Goal: Task Accomplishment & Management: Manage account settings

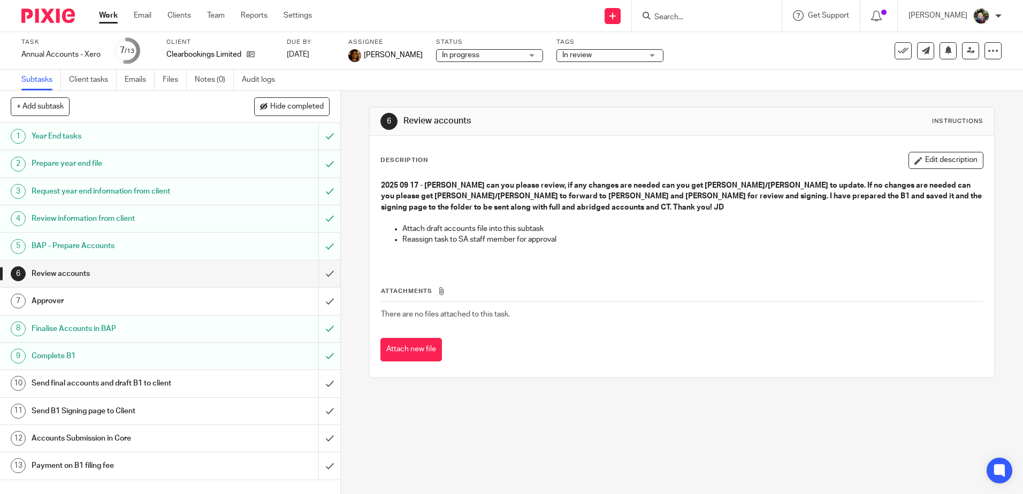
click at [109, 18] on link "Work" at bounding box center [108, 15] width 19 height 11
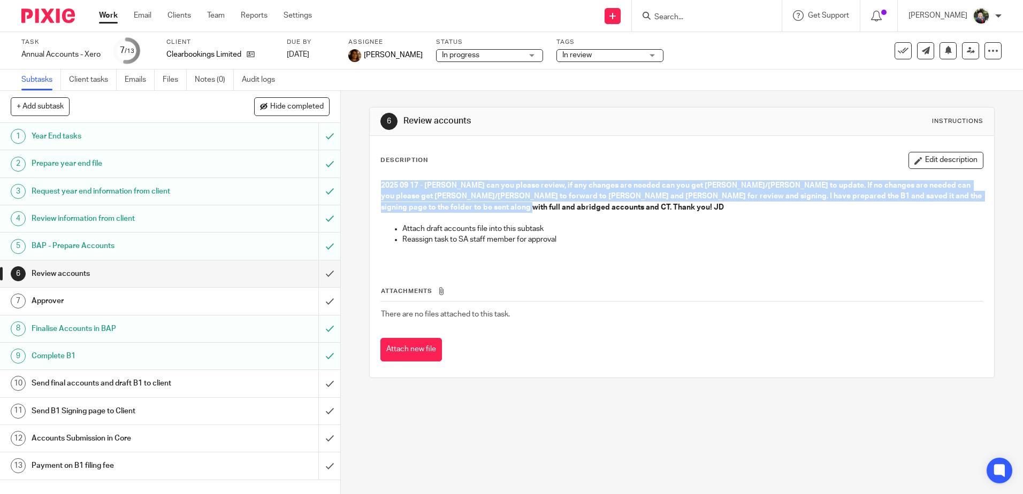
drag, startPoint x: 487, startPoint y: 208, endPoint x: 374, endPoint y: 179, distance: 117.0
click at [375, 179] on div "2025 09 17 - Arvinder can you please review, if any changes are needed can you …" at bounding box center [681, 219] width 612 height 89
copy strong "2025 09 17 - Arvinder can you please review, if any changes are needed can you …"
click at [103, 15] on link "Work" at bounding box center [108, 15] width 19 height 11
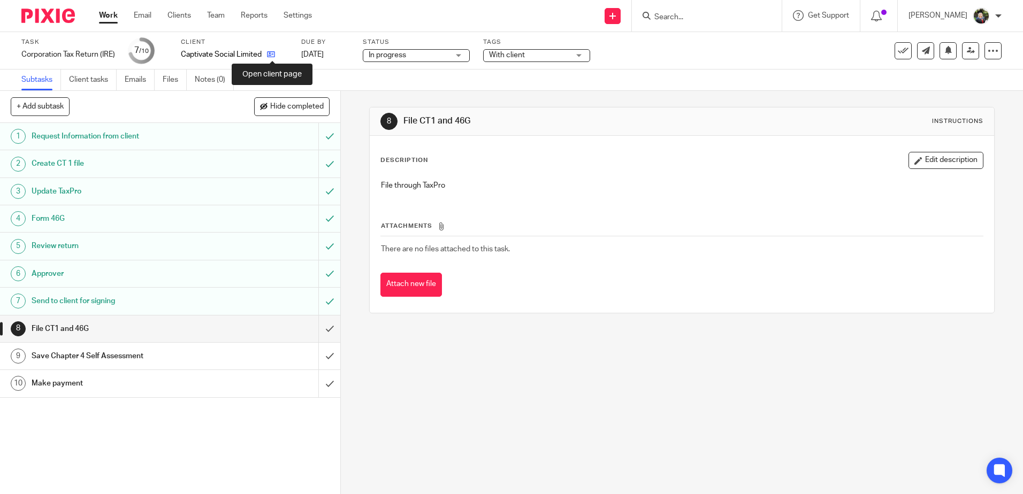
click at [272, 55] on icon at bounding box center [271, 54] width 8 height 8
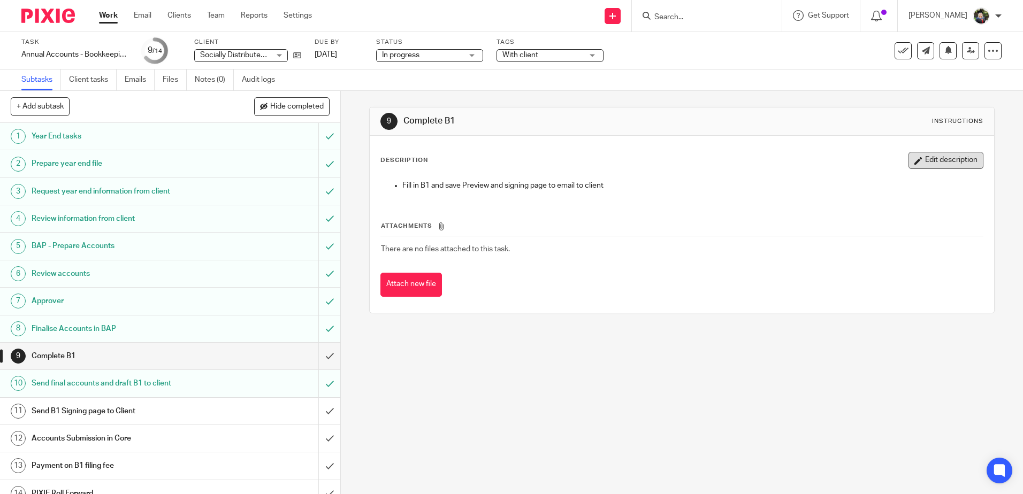
click at [939, 157] on button "Edit description" at bounding box center [945, 160] width 75 height 17
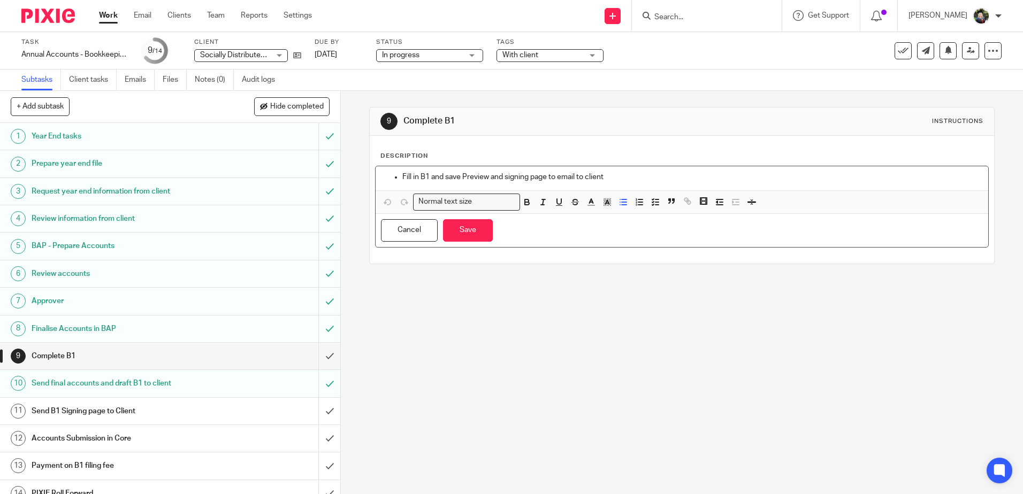
click at [398, 170] on div "Fill in B1 and save Preview and signing page to email to client" at bounding box center [681, 178] width 612 height 24
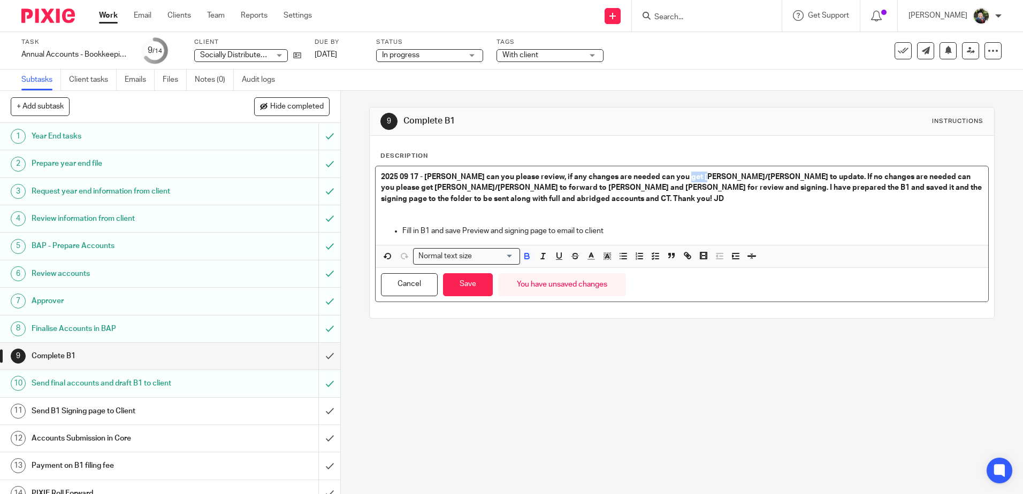
drag, startPoint x: 674, startPoint y: 177, endPoint x: 697, endPoint y: 176, distance: 23.0
click at [697, 176] on strong "2025 09 17 - Arvinder can you please review, if any changes are needed can you …" at bounding box center [682, 187] width 602 height 29
drag, startPoint x: 891, startPoint y: 176, endPoint x: 913, endPoint y: 176, distance: 21.9
click at [913, 176] on strong "2025 09 17 - Arvinder can you please review, if any changes are needed can you …" at bounding box center [679, 187] width 596 height 29
drag, startPoint x: 378, startPoint y: 188, endPoint x: 436, endPoint y: 188, distance: 58.3
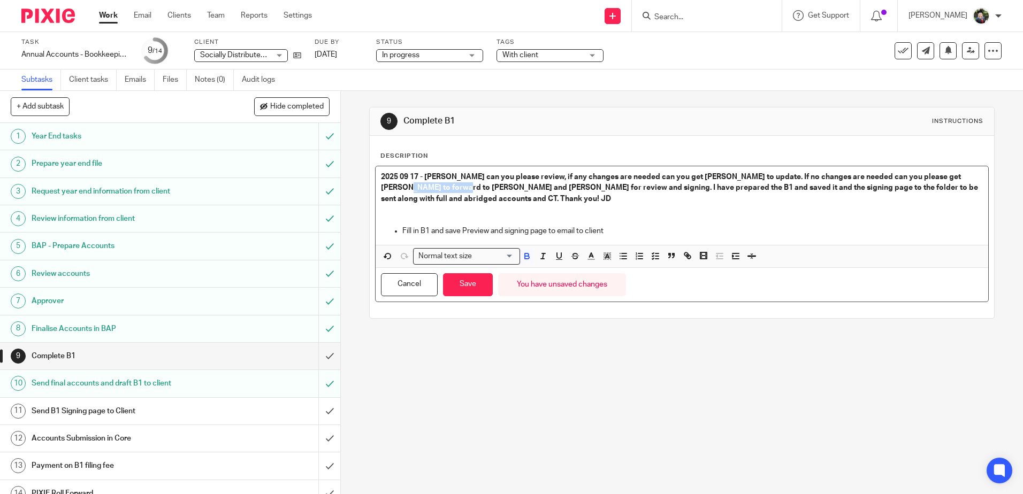
click at [436, 188] on strong "2025 09 17 - Arvinder can you please review, if any changes are needed can you …" at bounding box center [680, 187] width 598 height 29
drag, startPoint x: 402, startPoint y: 189, endPoint x: 478, endPoint y: 189, distance: 75.9
click at [478, 189] on strong "2025 09 17 - Arvinder can you please review, if any changes are needed can you …" at bounding box center [675, 187] width 589 height 29
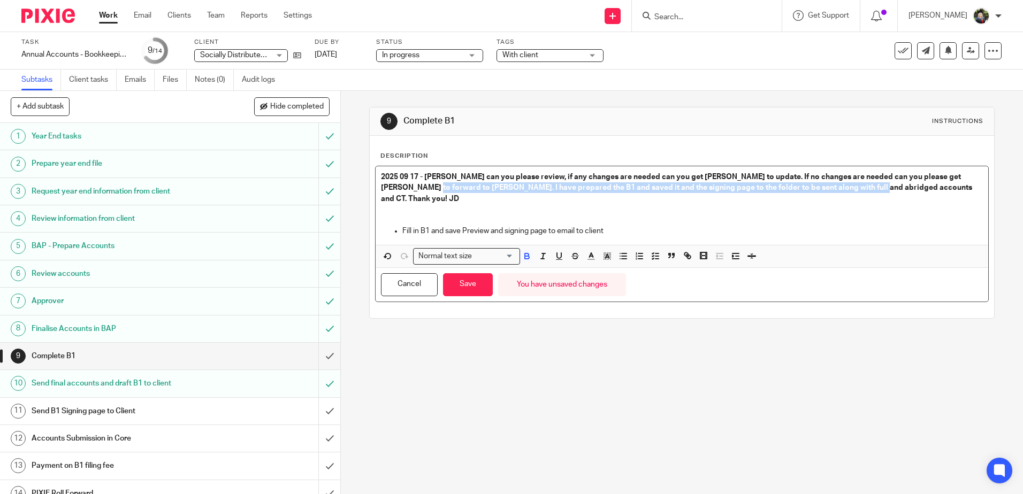
drag, startPoint x: 403, startPoint y: 186, endPoint x: 843, endPoint y: 186, distance: 439.6
click at [843, 186] on strong "2025 09 17 - Arvinder can you please review, if any changes are needed can you …" at bounding box center [677, 187] width 593 height 29
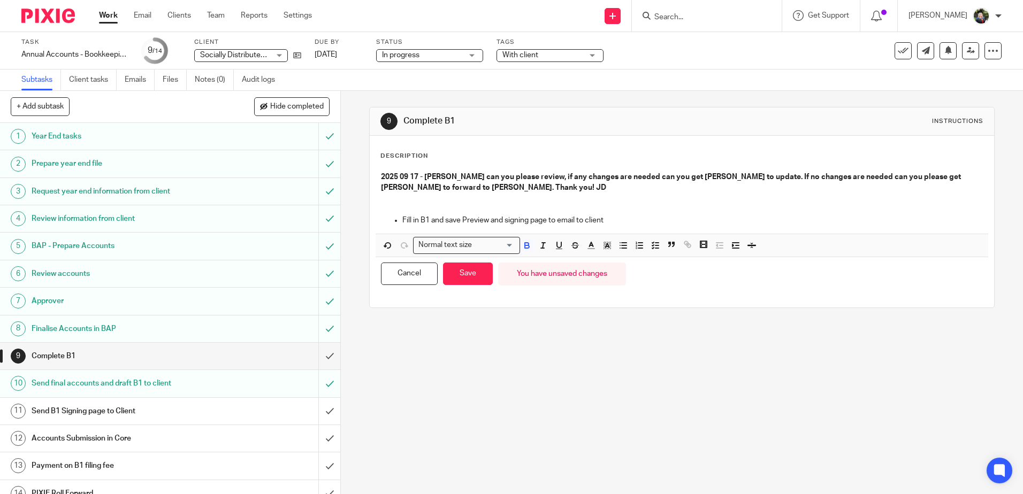
click at [596, 346] on div "9 Complete B1 Instructions Description 2025 09 17 - Arvinder can you please rev…" at bounding box center [682, 292] width 682 height 403
click at [471, 276] on button "Save" at bounding box center [468, 274] width 50 height 23
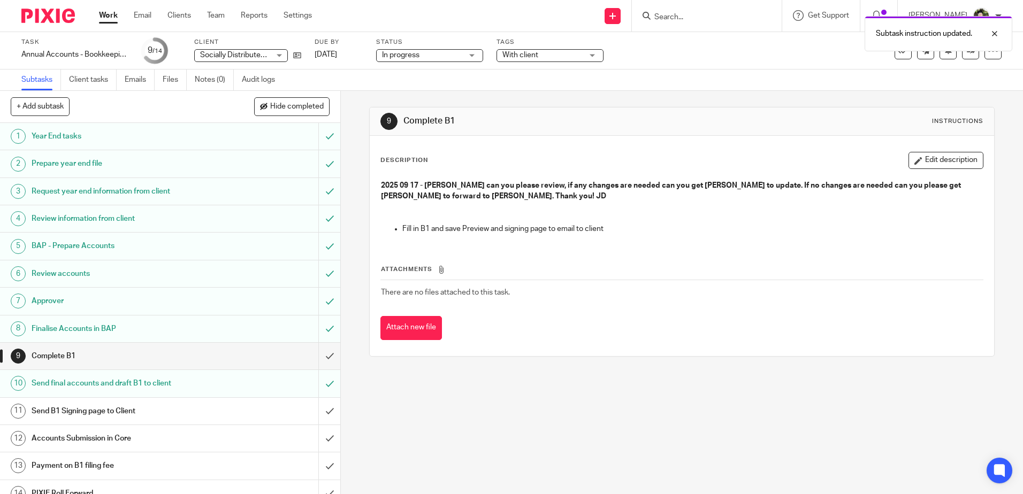
click at [537, 58] on span "With client" at bounding box center [542, 55] width 80 height 11
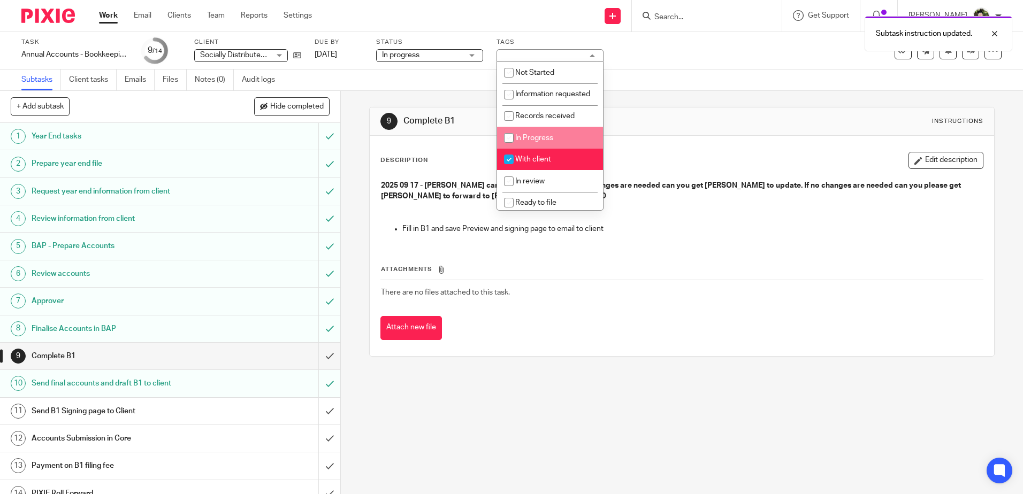
click at [535, 142] on span "In Progress" at bounding box center [534, 137] width 38 height 7
click at [534, 149] on li "In Progress" at bounding box center [550, 138] width 106 height 22
checkbox input "false"
click at [533, 163] on span "With client" at bounding box center [533, 159] width 36 height 7
checkbox input "false"
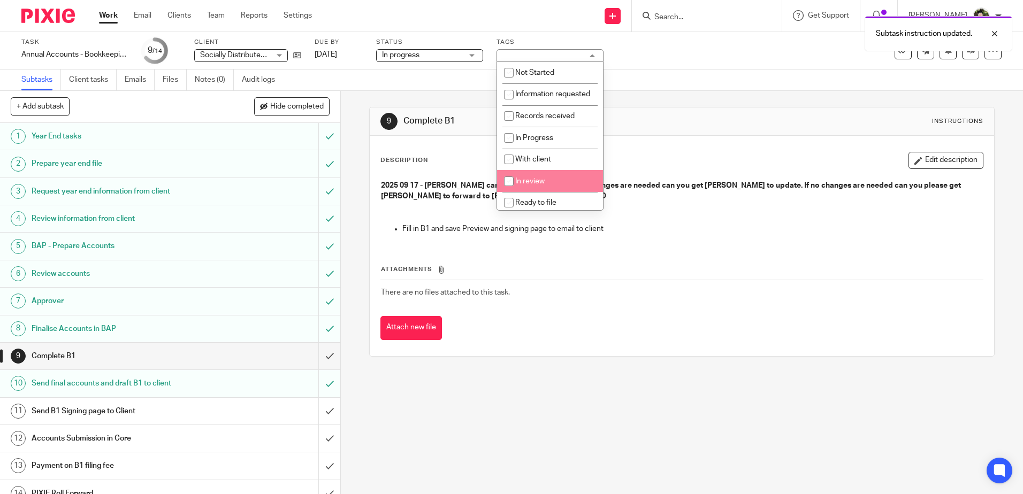
click at [531, 185] on span "In review" at bounding box center [529, 181] width 29 height 7
checkbox input "true"
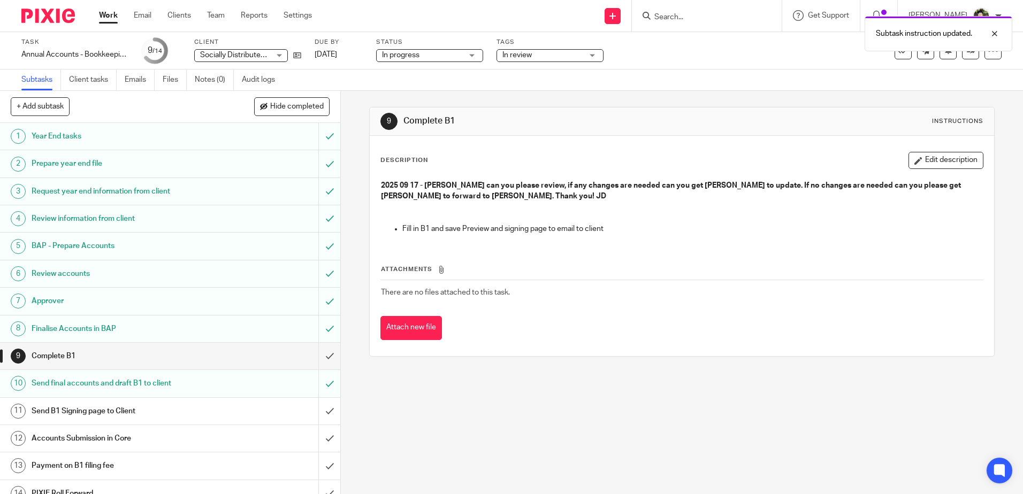
click at [651, 106] on div "9 Complete B1 Instructions Description Edit description 2025 09 17 - Arvinder c…" at bounding box center [681, 232] width 625 height 282
click at [184, 273] on h1 "Review accounts" at bounding box center [124, 274] width 184 height 16
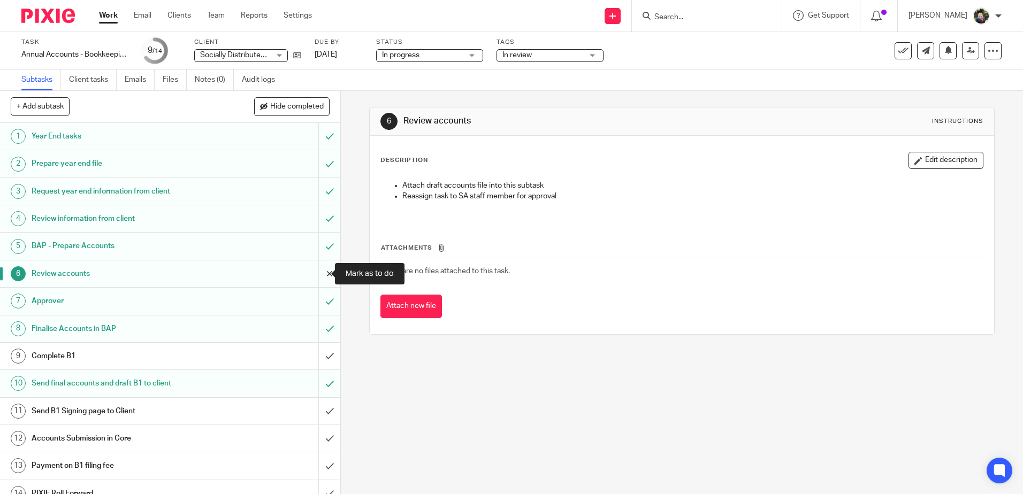
click at [319, 275] on input "submit" at bounding box center [170, 273] width 340 height 27
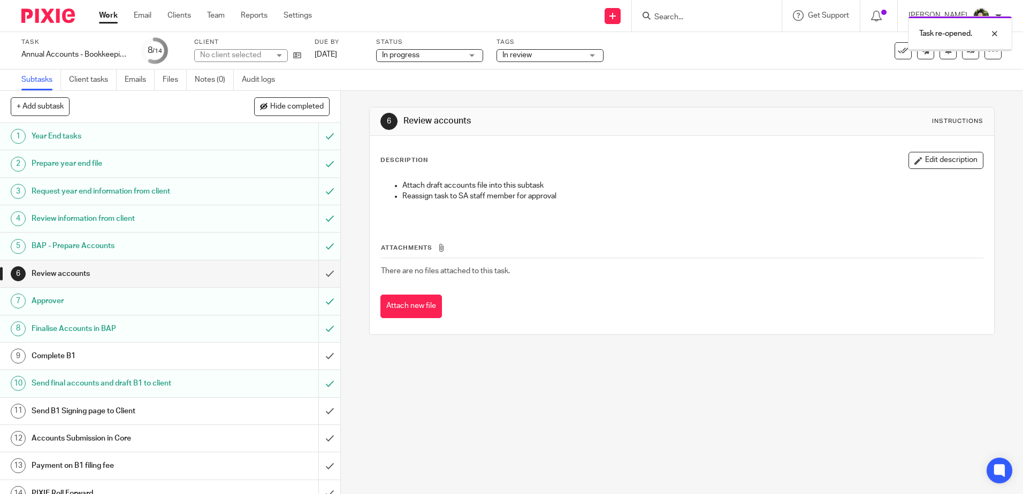
click at [318, 295] on input "submit" at bounding box center [170, 301] width 340 height 27
click at [173, 363] on h1 "Complete B1" at bounding box center [124, 356] width 184 height 16
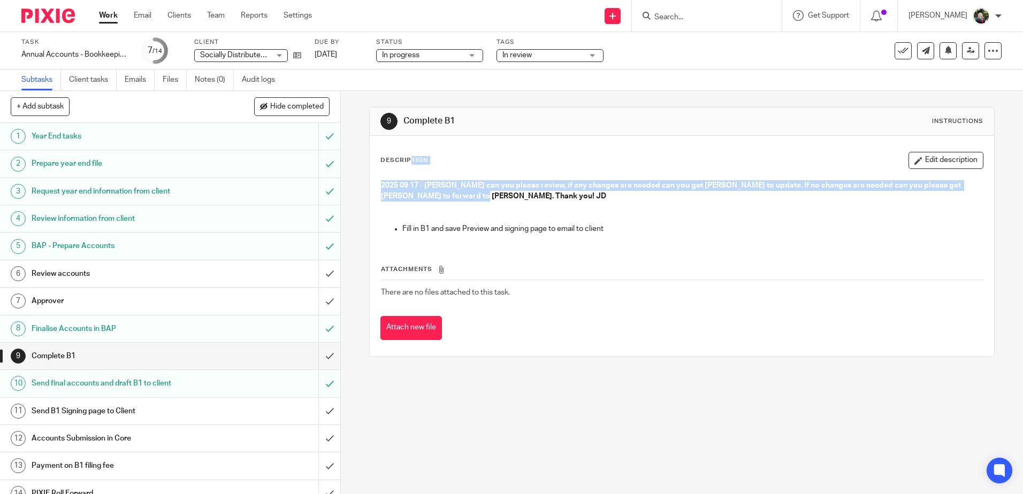
drag, startPoint x: 426, startPoint y: 188, endPoint x: 367, endPoint y: 167, distance: 63.1
click at [370, 167] on div "Description Edit description 2025 09 17 - Arvinder can you please review, if an…" at bounding box center [682, 246] width 624 height 220
drag, startPoint x: 367, startPoint y: 167, endPoint x: 457, endPoint y: 197, distance: 94.9
click at [457, 197] on p "2025 09 17 - Arvinder can you please review, if any changes are needed can you …" at bounding box center [681, 191] width 601 height 22
drag, startPoint x: 457, startPoint y: 201, endPoint x: 373, endPoint y: 189, distance: 85.4
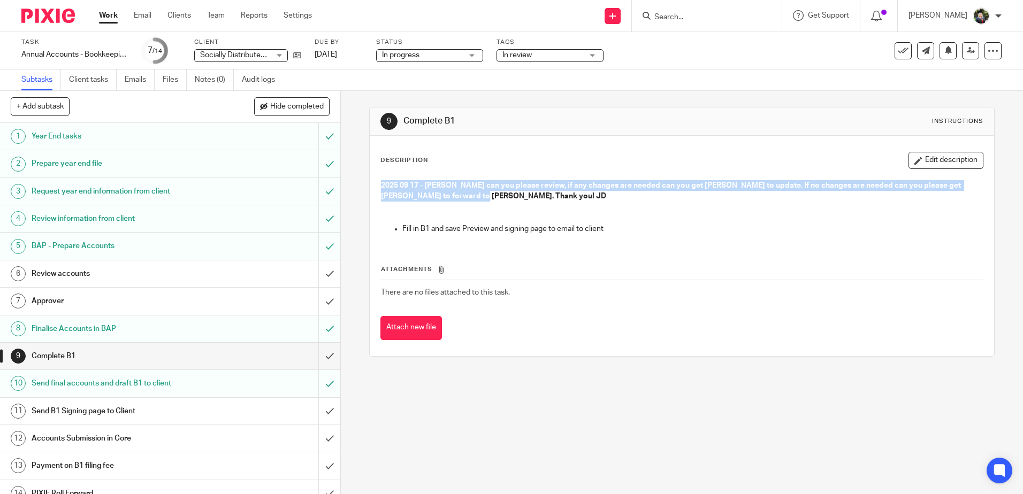
click at [375, 189] on div "2025 09 17 - Arvinder can you please review, if any changes are needed can you …" at bounding box center [681, 208] width 612 height 67
copy strong "2025 09 17 - Arvinder can you please review, if any changes are needed can you …"
click at [941, 160] on button "Edit description" at bounding box center [945, 160] width 75 height 17
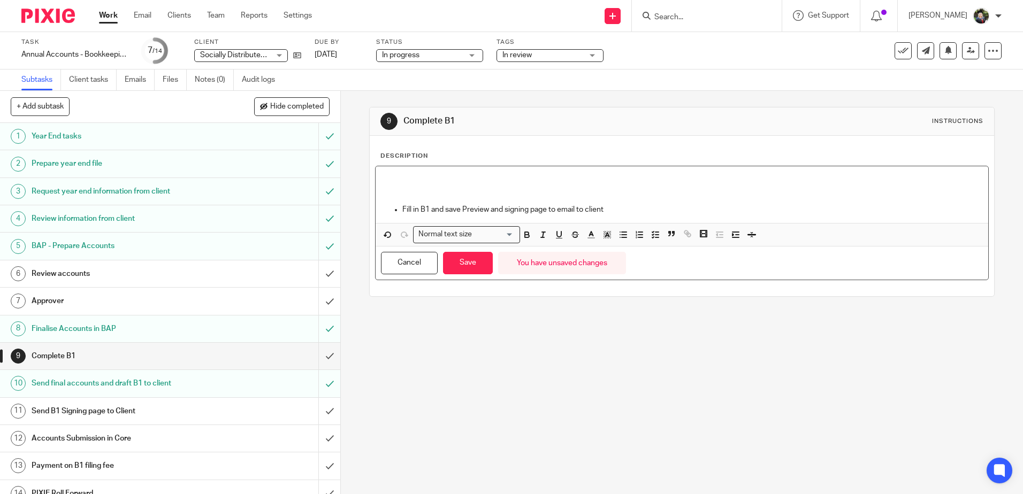
click at [401, 191] on p at bounding box center [681, 193] width 601 height 22
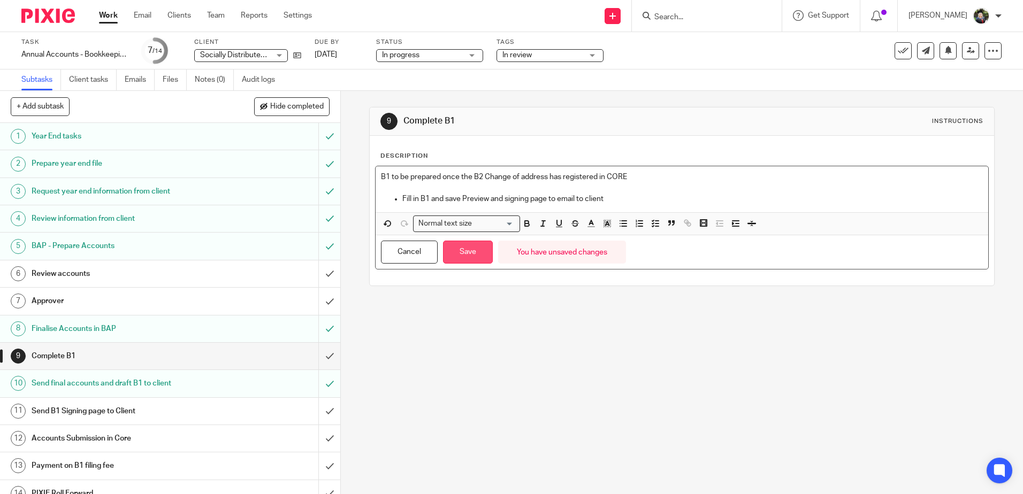
click at [462, 249] on button "Save" at bounding box center [468, 252] width 50 height 23
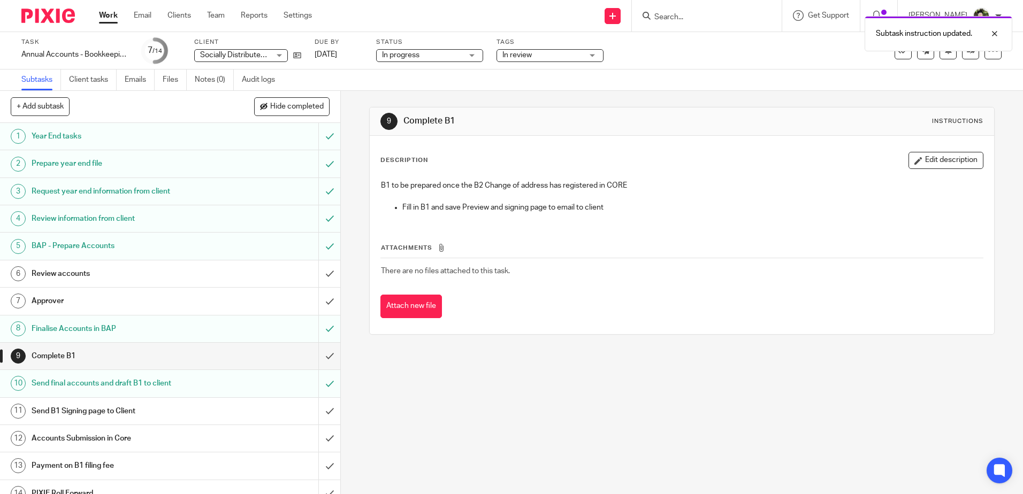
click at [182, 272] on h1 "Review accounts" at bounding box center [124, 274] width 184 height 16
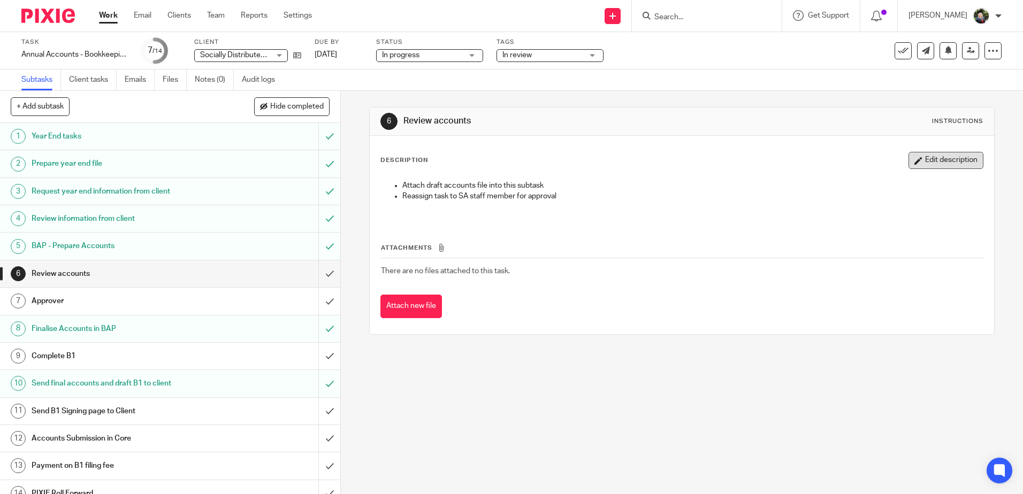
click at [926, 160] on button "Edit description" at bounding box center [945, 160] width 75 height 17
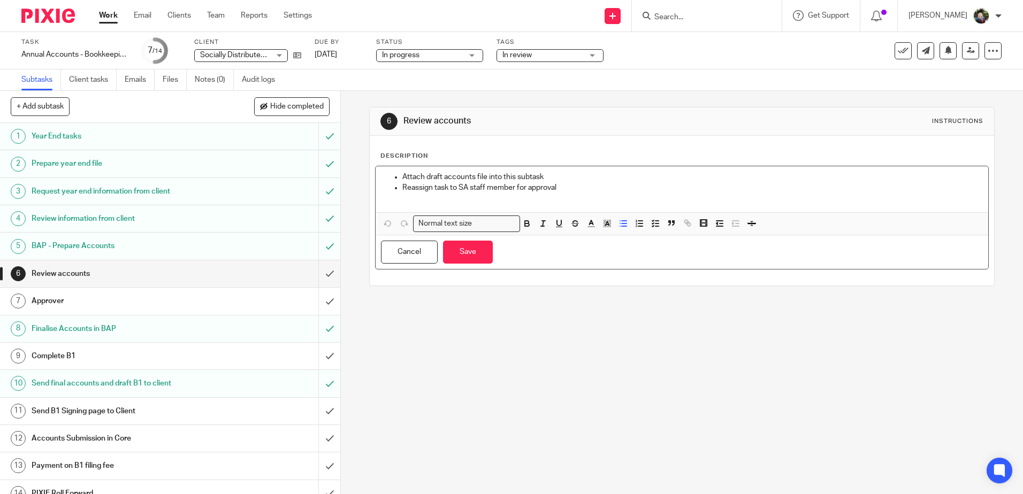
click at [398, 173] on ul "Attach draft accounts file into this subtask Reassign task to SA staff member f…" at bounding box center [681, 188] width 601 height 33
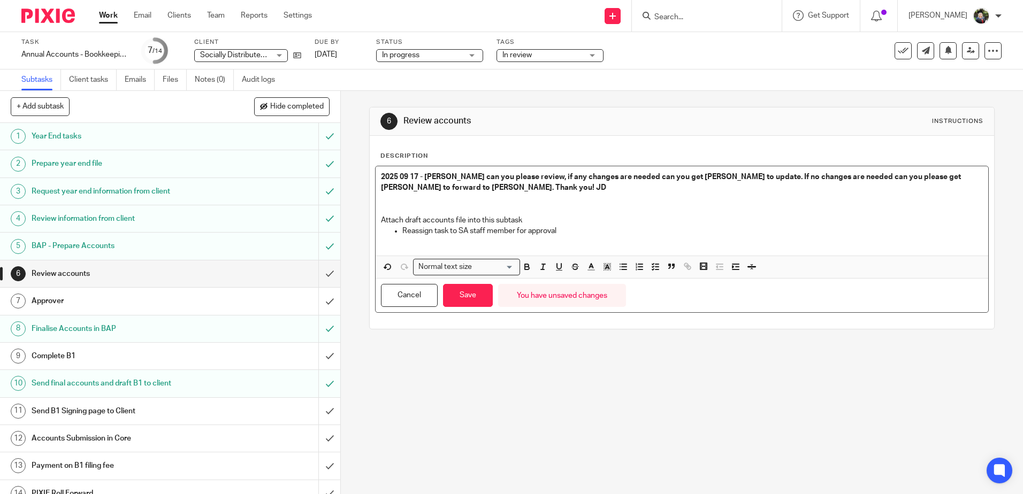
click at [381, 220] on p "Attach draft accounts file into this subtask" at bounding box center [681, 220] width 601 height 11
drag, startPoint x: 573, startPoint y: 233, endPoint x: 357, endPoint y: 209, distance: 217.9
click at [358, 209] on div "6 Review accounts Instructions Description 2025 09 17 - Arvinder can you please…" at bounding box center [682, 292] width 682 height 403
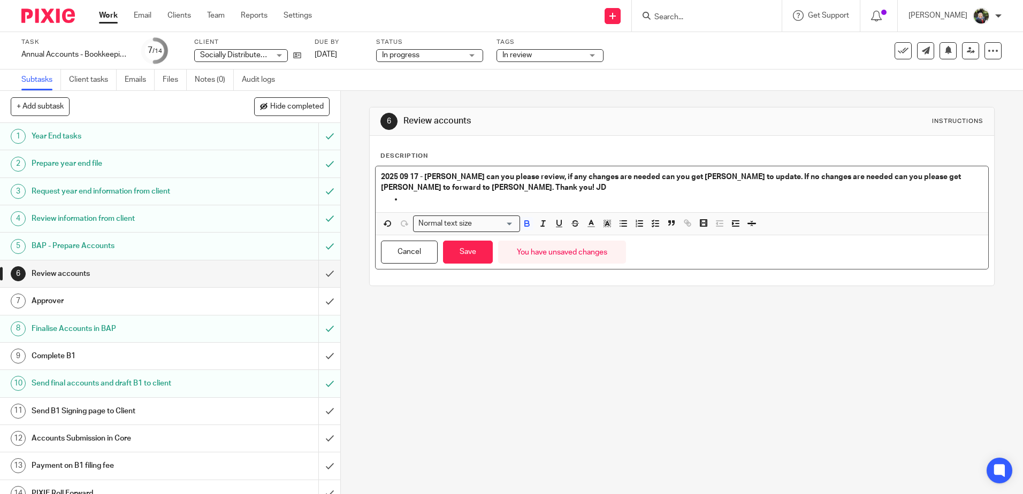
click at [416, 203] on p at bounding box center [692, 199] width 580 height 11
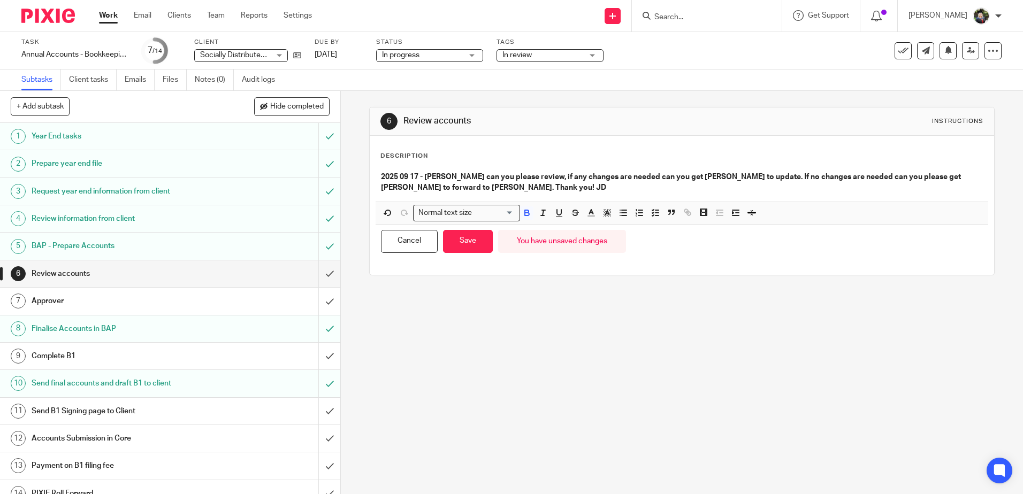
click at [863, 303] on div "6 Review accounts Instructions Description 2025 09 17 - Arvinder can you please…" at bounding box center [682, 292] width 682 height 403
click at [401, 188] on strong "2025 09 17 - Arvinder can you please review, if any changes are needed can you …" at bounding box center [671, 182] width 581 height 18
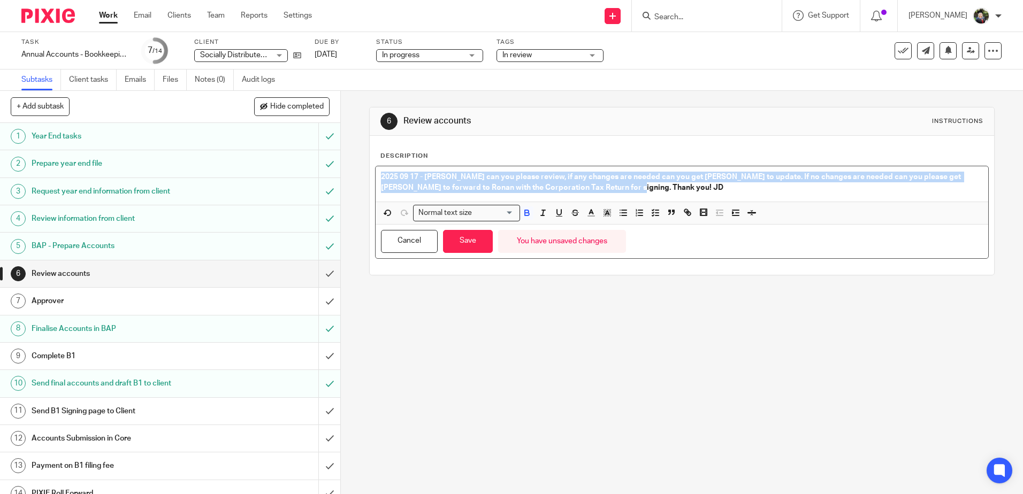
drag, startPoint x: 599, startPoint y: 190, endPoint x: 364, endPoint y: 169, distance: 235.8
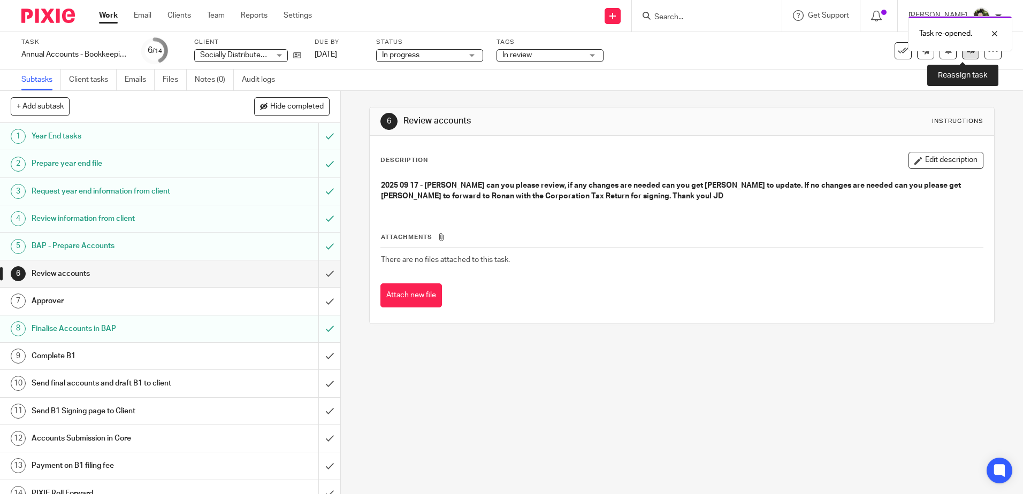
click at [962, 57] on link at bounding box center [970, 50] width 17 height 17
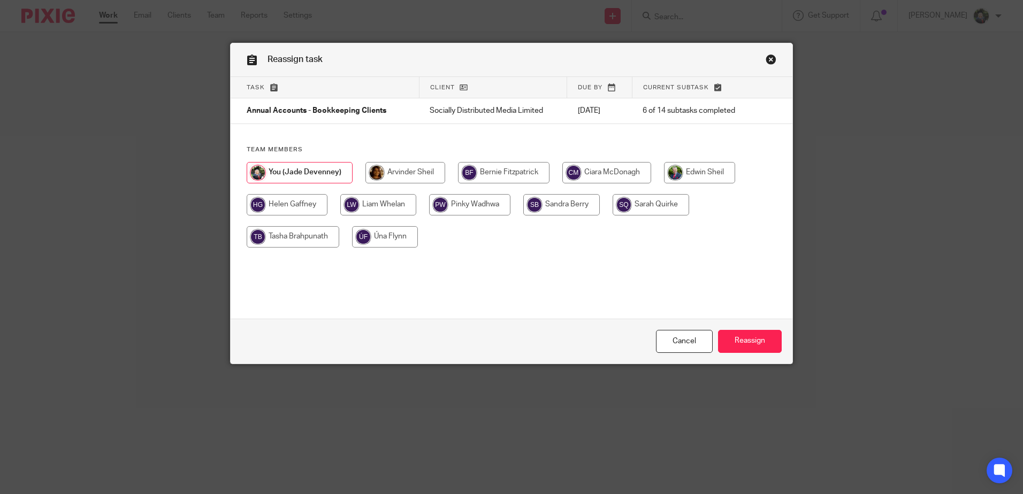
click at [680, 173] on input "radio" at bounding box center [699, 172] width 71 height 21
radio input "true"
drag, startPoint x: 412, startPoint y: 166, endPoint x: 479, endPoint y: 198, distance: 74.4
click at [411, 166] on input "radio" at bounding box center [403, 172] width 80 height 21
radio input "true"
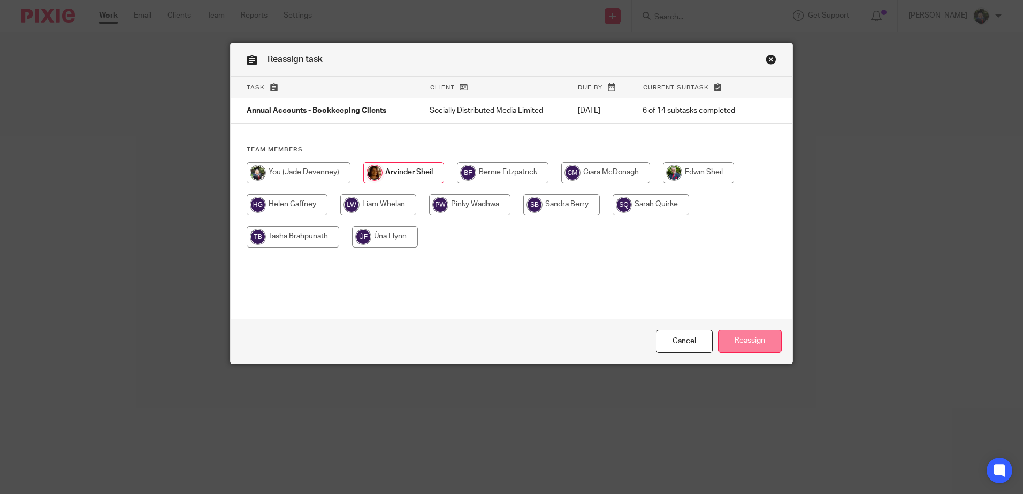
click at [741, 347] on input "Reassign" at bounding box center [750, 341] width 64 height 23
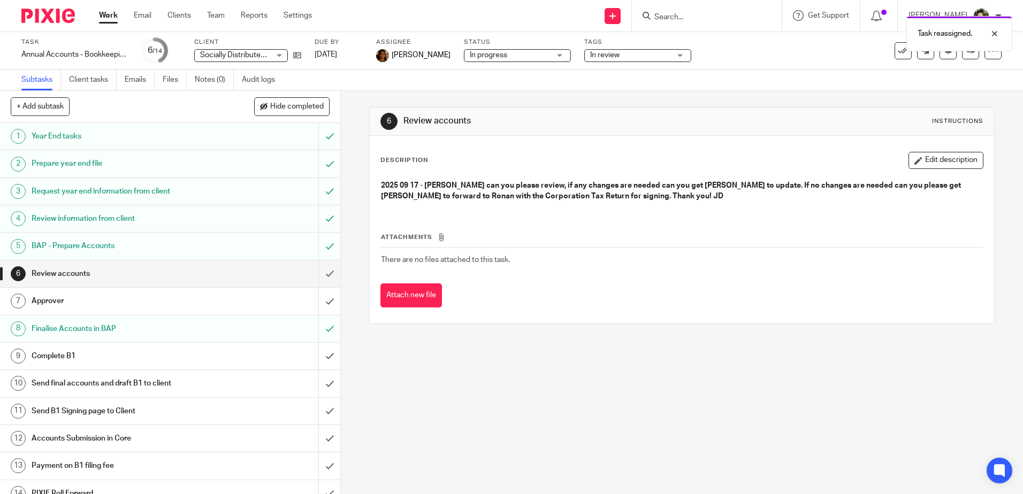
click at [109, 17] on link "Work" at bounding box center [108, 15] width 19 height 11
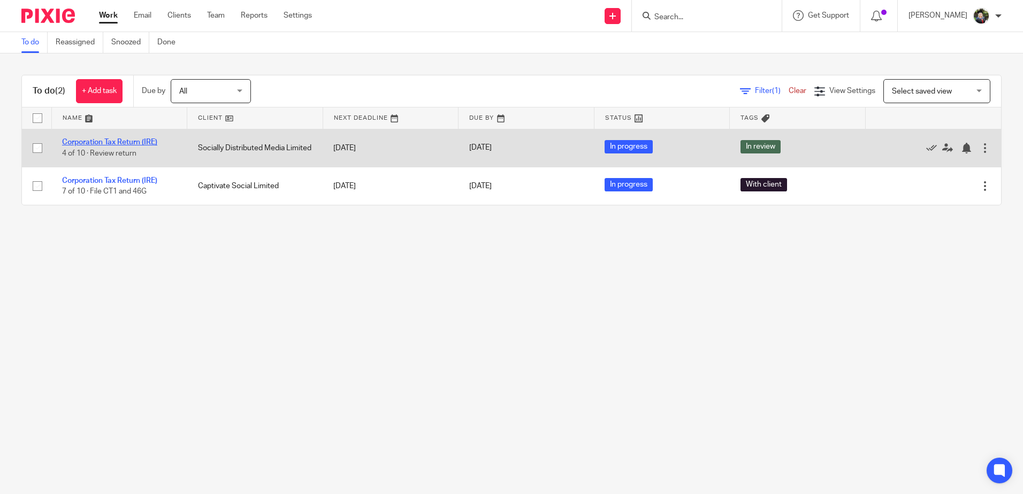
click at [118, 140] on link "Corporation Tax Return (IRE)" at bounding box center [109, 142] width 95 height 7
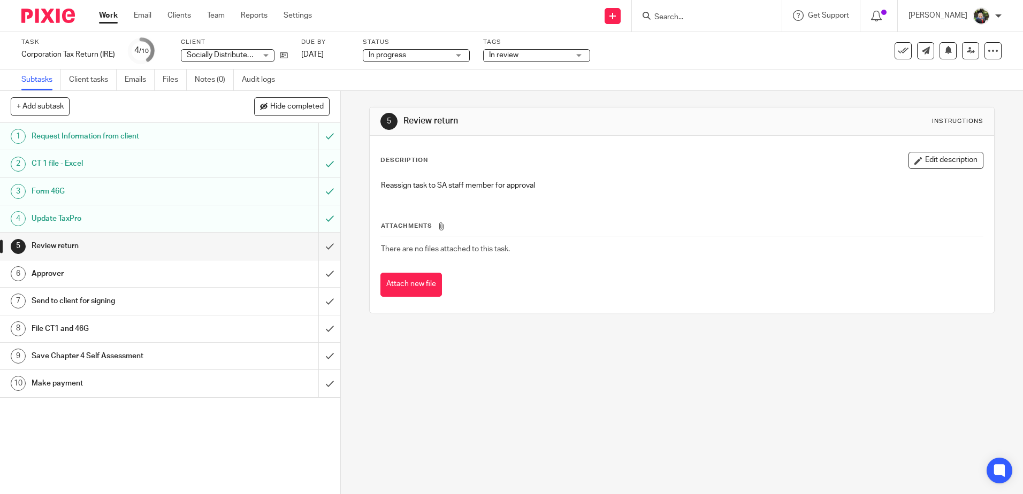
click at [528, 52] on span "In review" at bounding box center [529, 55] width 80 height 11
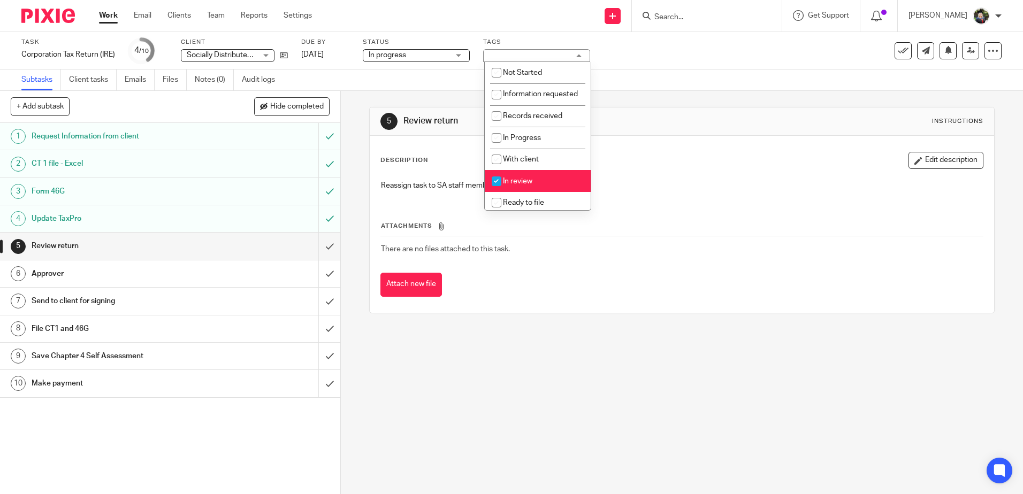
click at [663, 150] on div "Description Edit description Reassign task to SA staff member for approval Atta…" at bounding box center [682, 224] width 624 height 177
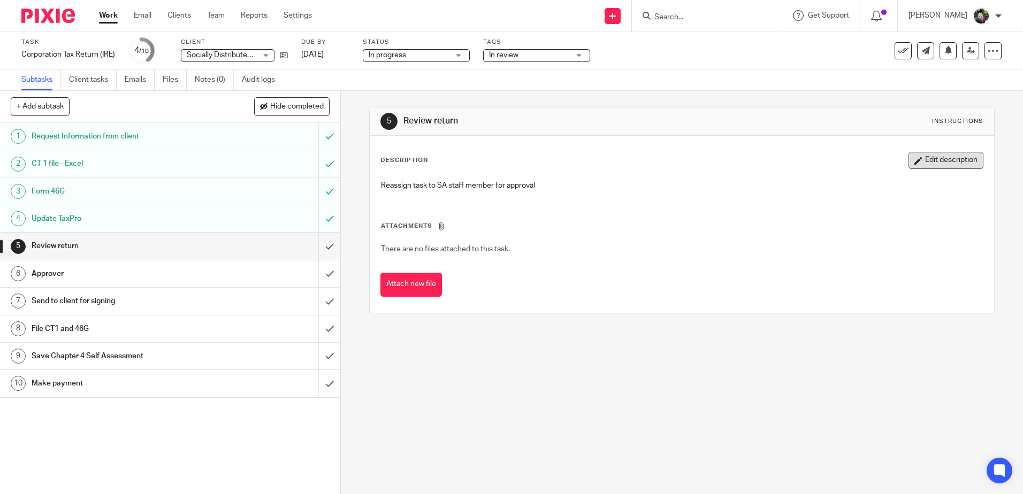
click at [936, 164] on button "Edit description" at bounding box center [945, 160] width 75 height 17
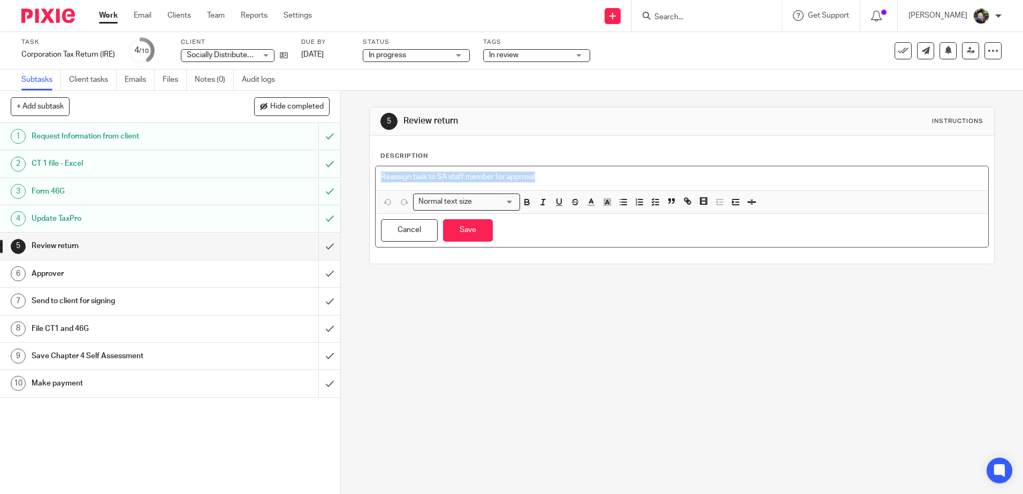
drag, startPoint x: 571, startPoint y: 171, endPoint x: 349, endPoint y: 180, distance: 222.7
click at [349, 180] on div "5 Review return Instructions Description Reassign task to SA staff member for a…" at bounding box center [682, 292] width 682 height 403
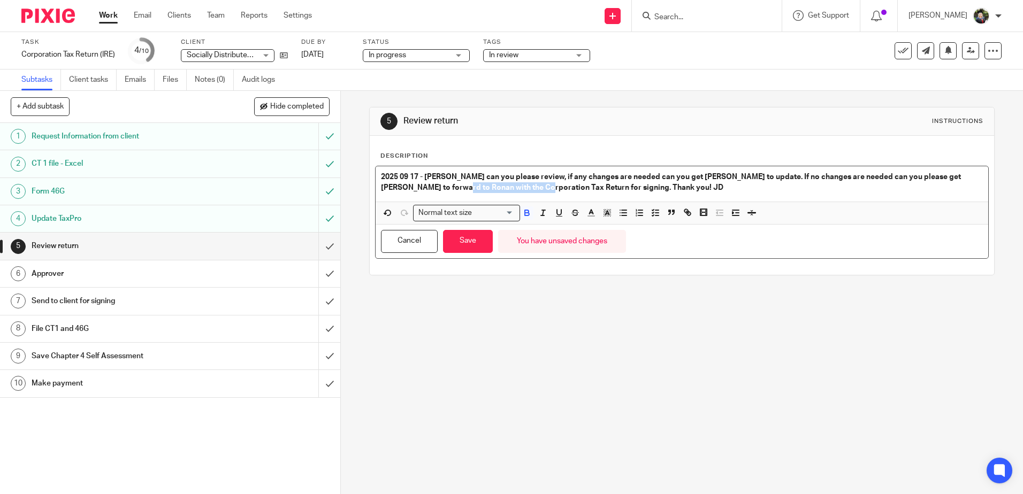
drag, startPoint x: 433, startPoint y: 187, endPoint x: 515, endPoint y: 186, distance: 81.8
click at [515, 186] on strong "2025 09 17 - [PERSON_NAME] can you please review, if any changes are needed can…" at bounding box center [671, 182] width 581 height 18
click at [464, 241] on button "Save" at bounding box center [468, 241] width 50 height 23
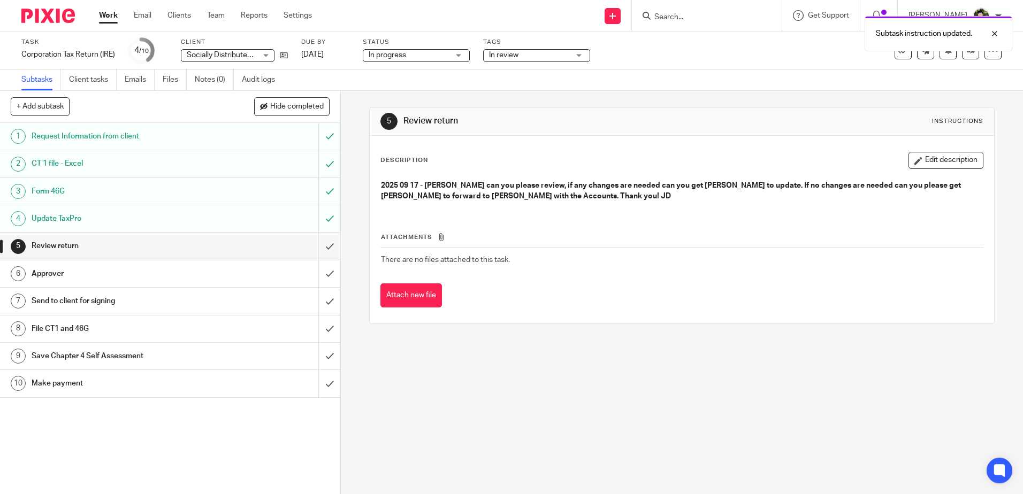
click at [522, 360] on div "5 Review return Instructions Description Edit description 2025 09 17 - Arvinder…" at bounding box center [682, 292] width 682 height 403
click at [703, 196] on p "2025 09 17 - Arvinder can you please review, if any changes are needed can you …" at bounding box center [681, 191] width 601 height 22
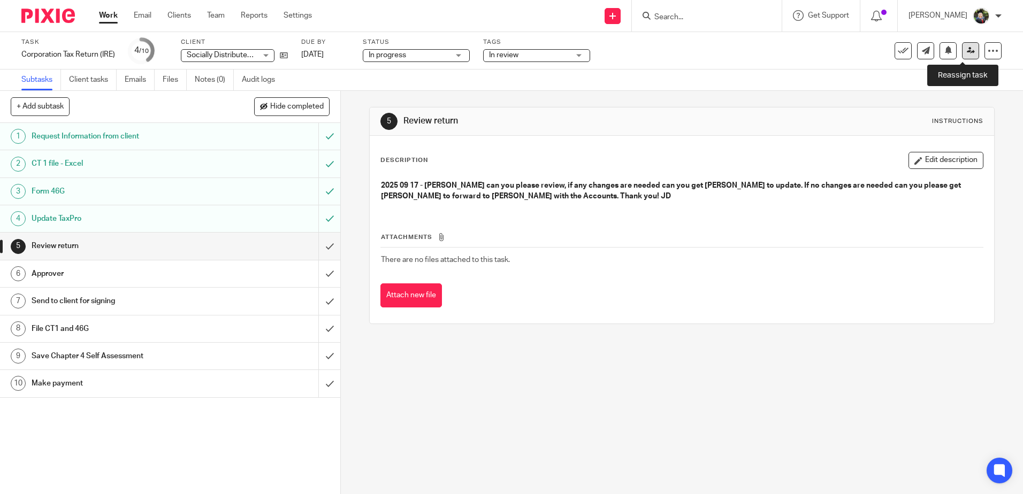
click at [966, 52] on icon at bounding box center [970, 51] width 8 height 8
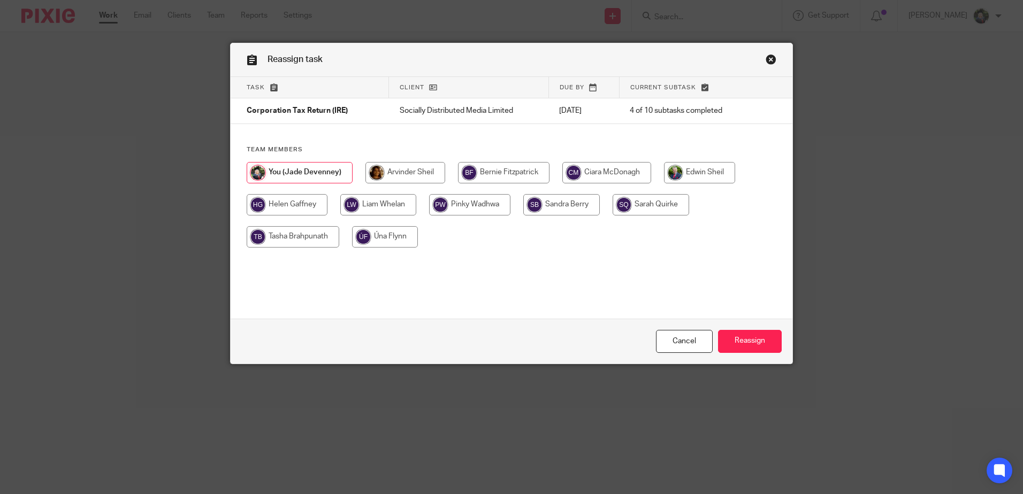
click at [423, 169] on input "radio" at bounding box center [405, 172] width 80 height 21
radio input "true"
click at [755, 343] on input "Reassign" at bounding box center [750, 341] width 64 height 23
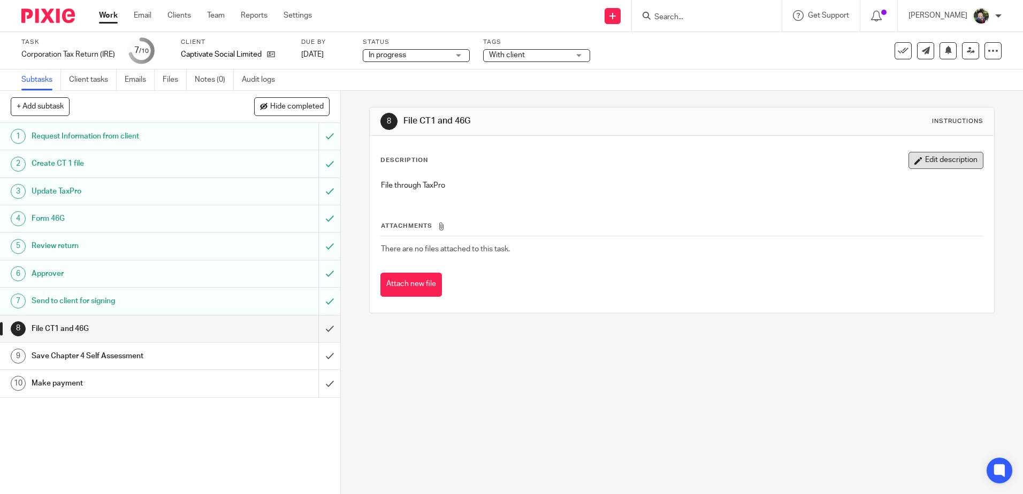
click at [935, 162] on button "Edit description" at bounding box center [945, 160] width 75 height 17
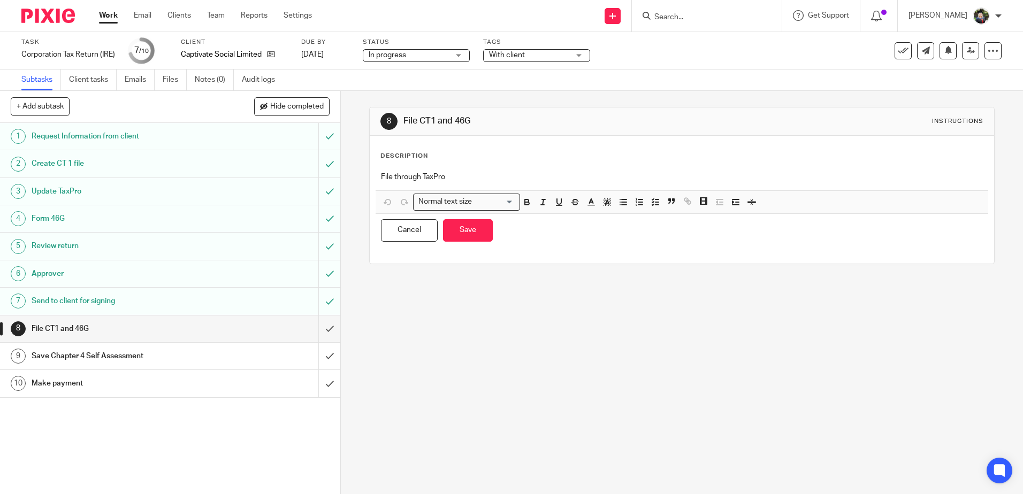
click at [405, 173] on p "File through TaxPro" at bounding box center [681, 177] width 601 height 11
click at [404, 173] on p "File through TaxPro" at bounding box center [681, 177] width 601 height 11
click at [377, 174] on div "File through TaxPro" at bounding box center [681, 178] width 612 height 24
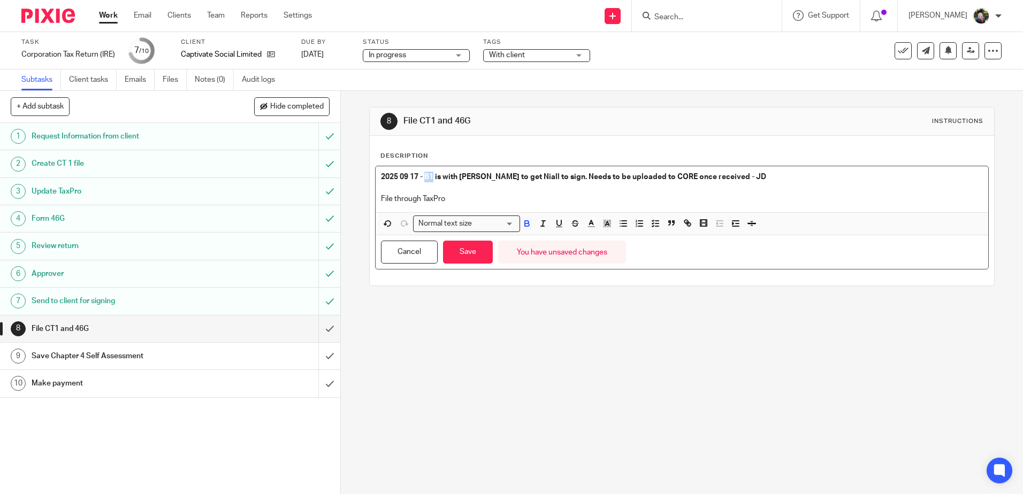
drag, startPoint x: 423, startPoint y: 178, endPoint x: 432, endPoint y: 176, distance: 8.6
click at [432, 176] on strong "2025 09 17 - B1 is with Ronan to get Niall to sign. Needs to be uploaded to COR…" at bounding box center [573, 176] width 385 height 7
click at [615, 176] on strong "2025 09 17 - CT is with Ronan to get Niall to sign. Needs to be uploaded to COR…" at bounding box center [574, 176] width 386 height 7
click at [842, 325] on div "8 File CT1 and 46G Instructions Description 2025 09 17 - CT is with Ronan to ge…" at bounding box center [682, 292] width 682 height 403
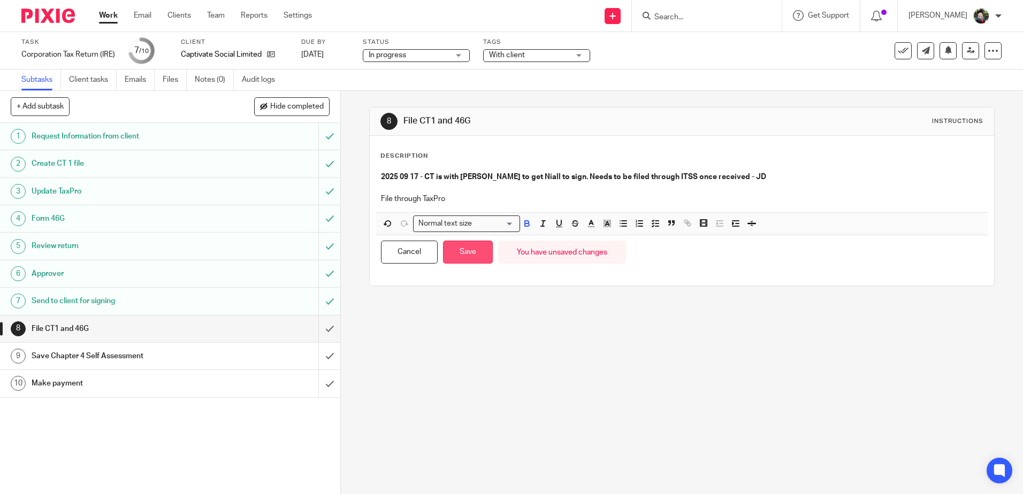
click at [454, 249] on button "Save" at bounding box center [468, 252] width 50 height 23
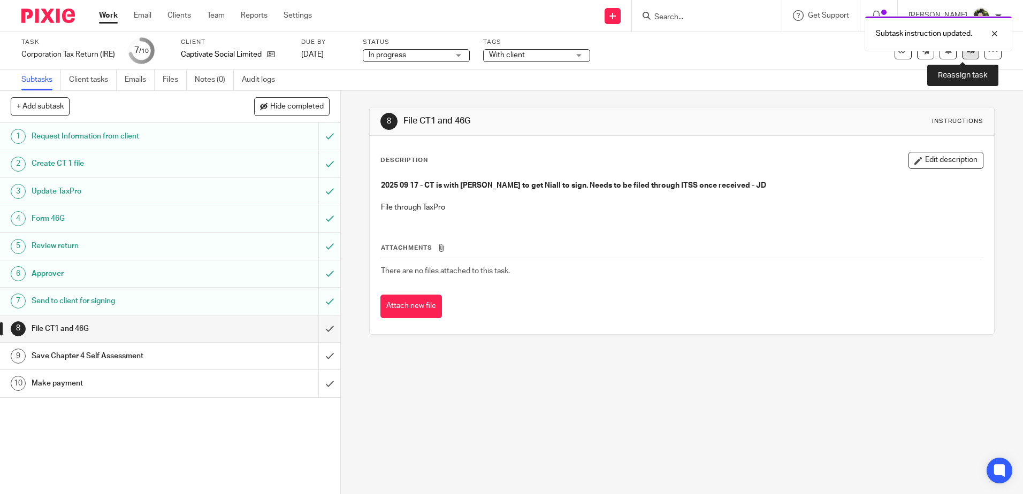
click at [966, 53] on icon at bounding box center [970, 51] width 8 height 8
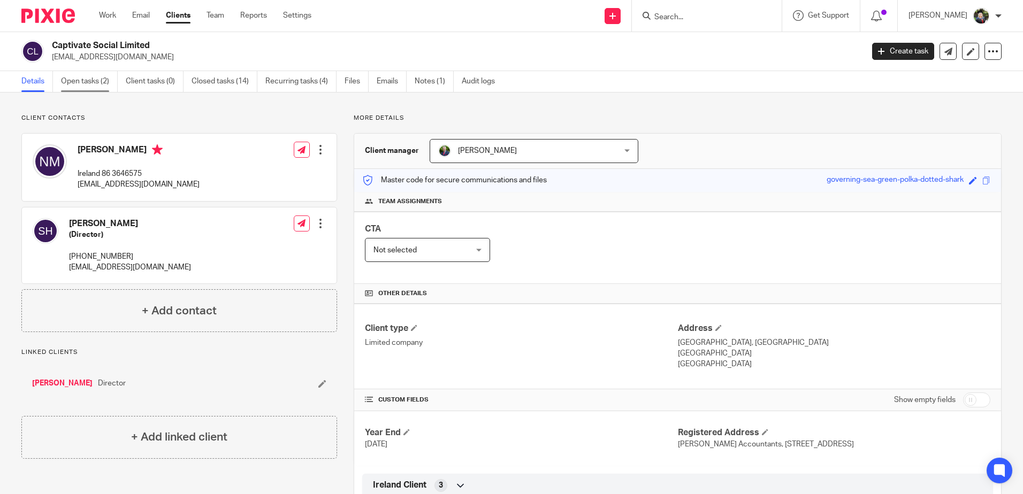
drag, startPoint x: 101, startPoint y: 79, endPoint x: 104, endPoint y: 85, distance: 6.7
click at [101, 79] on link "Open tasks (2)" at bounding box center [89, 81] width 57 height 21
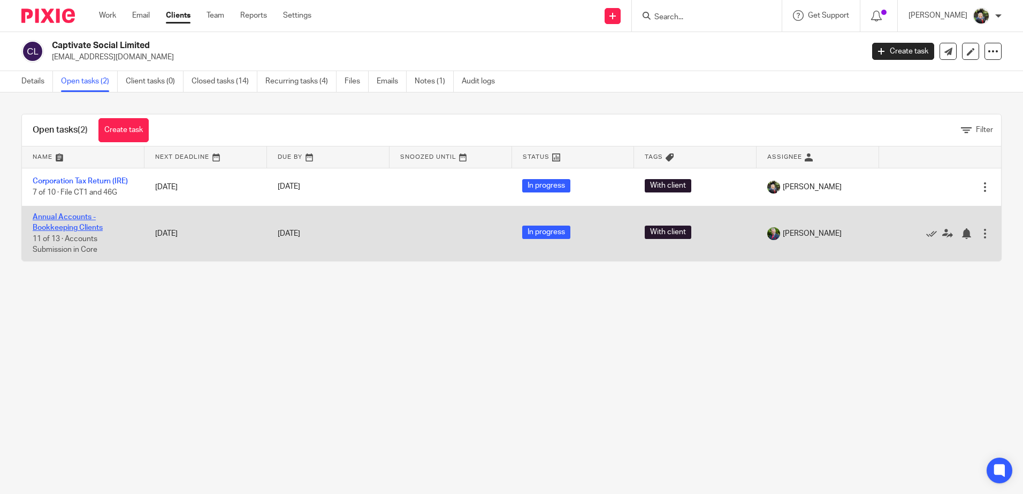
click at [83, 229] on link "Annual Accounts - Bookkeeping Clients" at bounding box center [68, 222] width 70 height 18
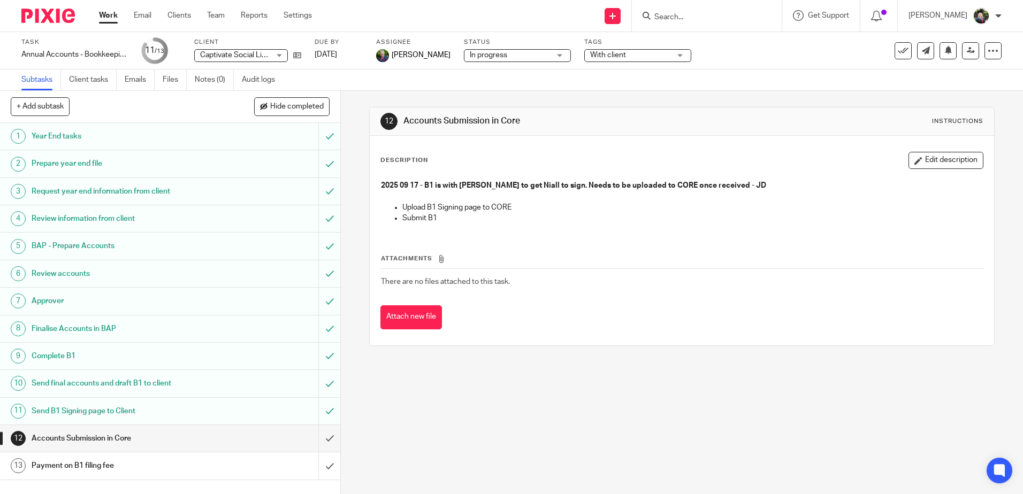
click at [420, 186] on strong "2025 09 17 - B1 is with Ronan to get Niall to sign. Needs to be uploaded to COR…" at bounding box center [573, 185] width 385 height 7
copy strong "2025 09 17 - B1 is with Ronan to get Niall to sign. Needs to be uploaded to COR…"
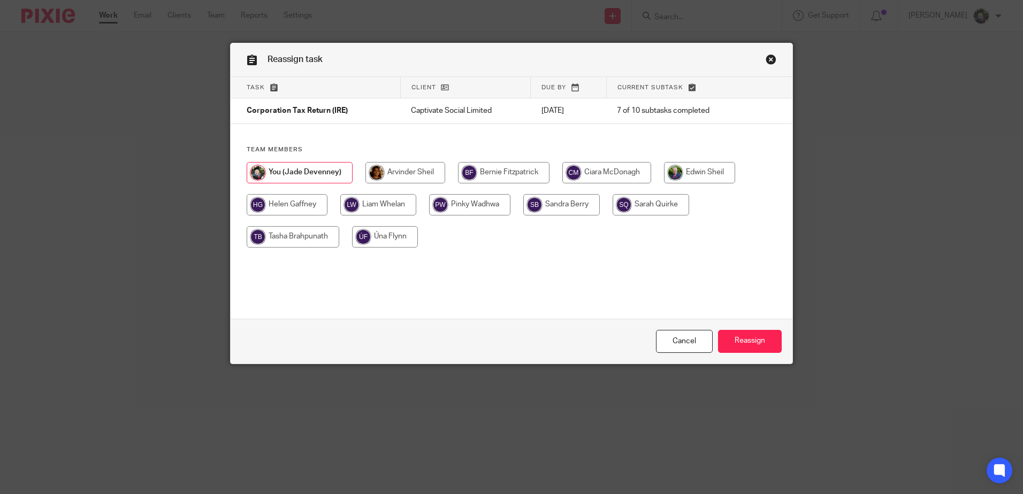
click at [691, 167] on input "radio" at bounding box center [699, 172] width 71 height 21
radio input "true"
click at [750, 342] on input "Reassign" at bounding box center [750, 341] width 64 height 23
